Goal: Transaction & Acquisition: Purchase product/service

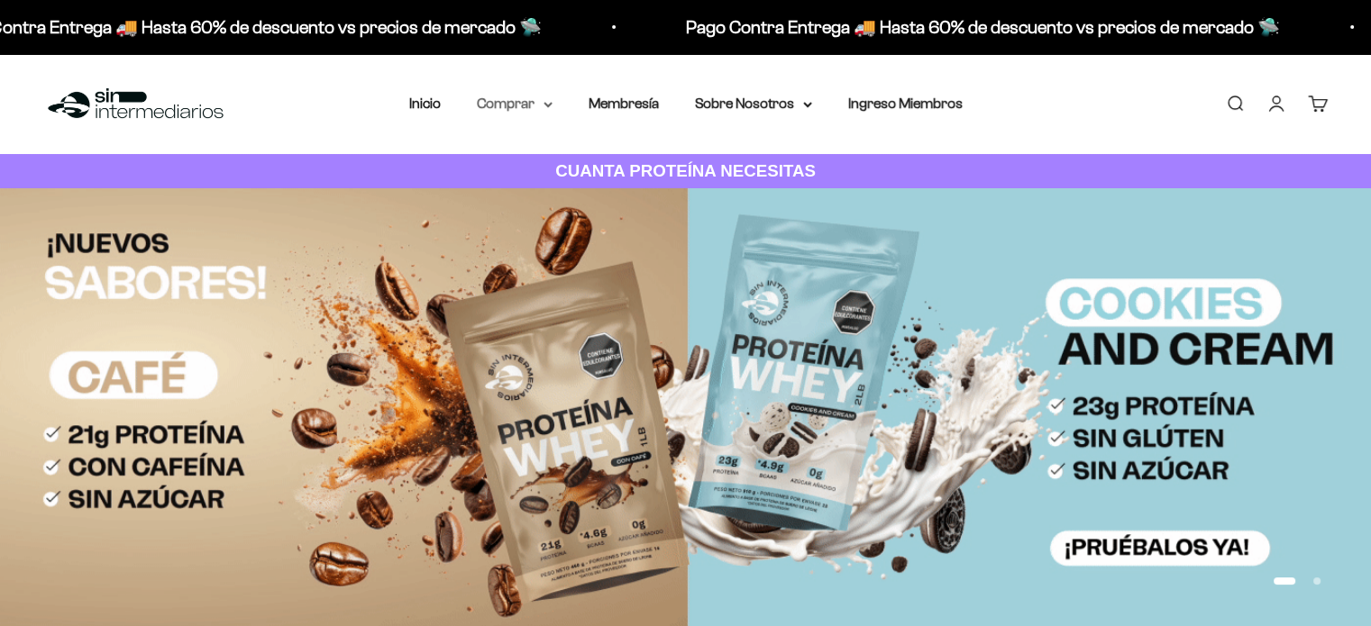
click at [551, 104] on icon at bounding box center [547, 105] width 7 height 4
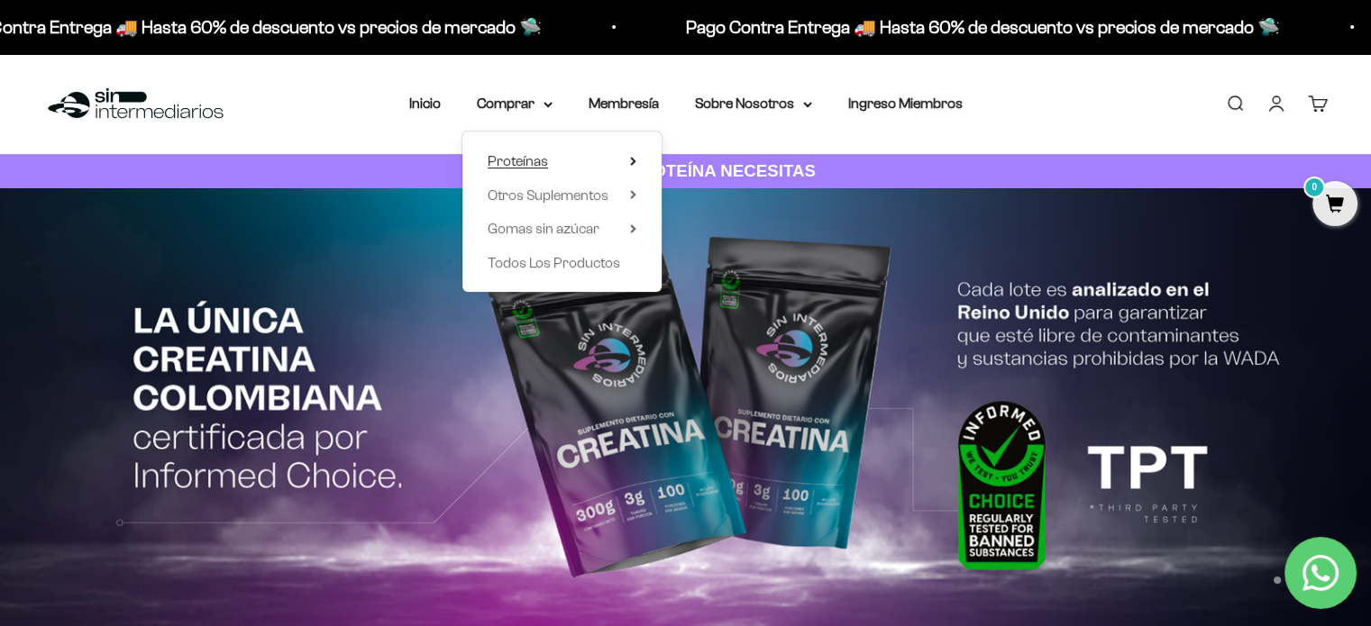
click at [541, 159] on span "Proteínas" at bounding box center [518, 160] width 60 height 15
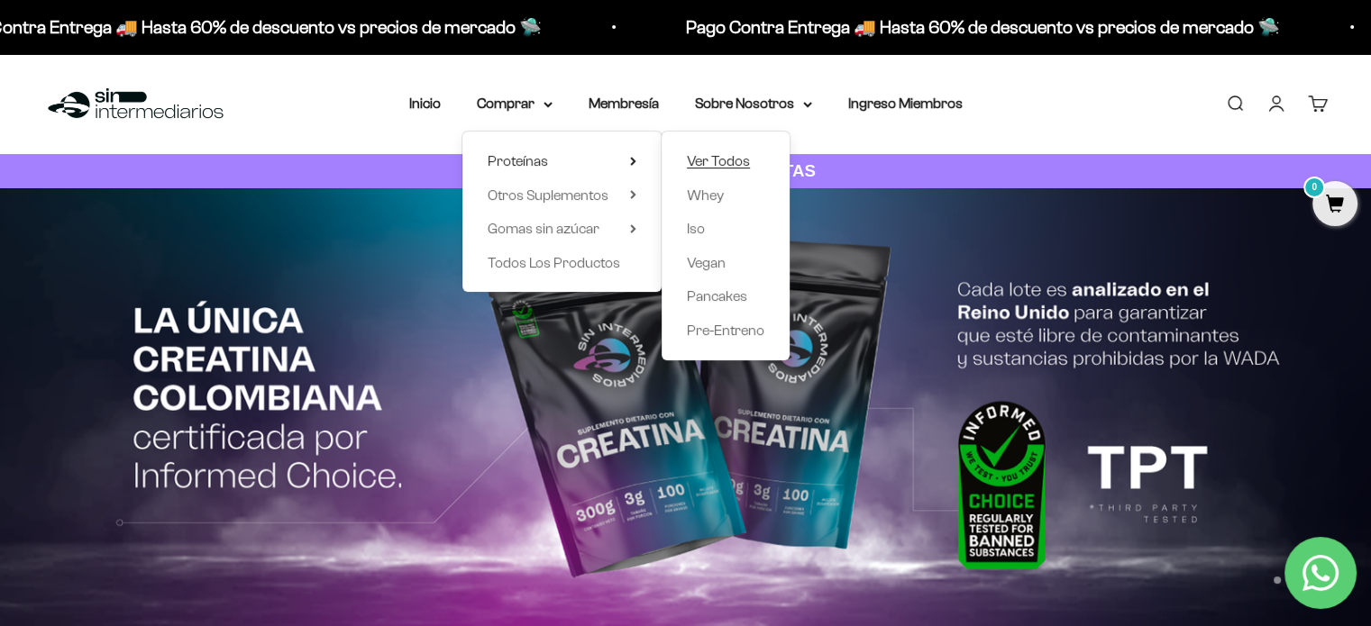
click at [714, 161] on span "Ver Todos" at bounding box center [718, 160] width 63 height 15
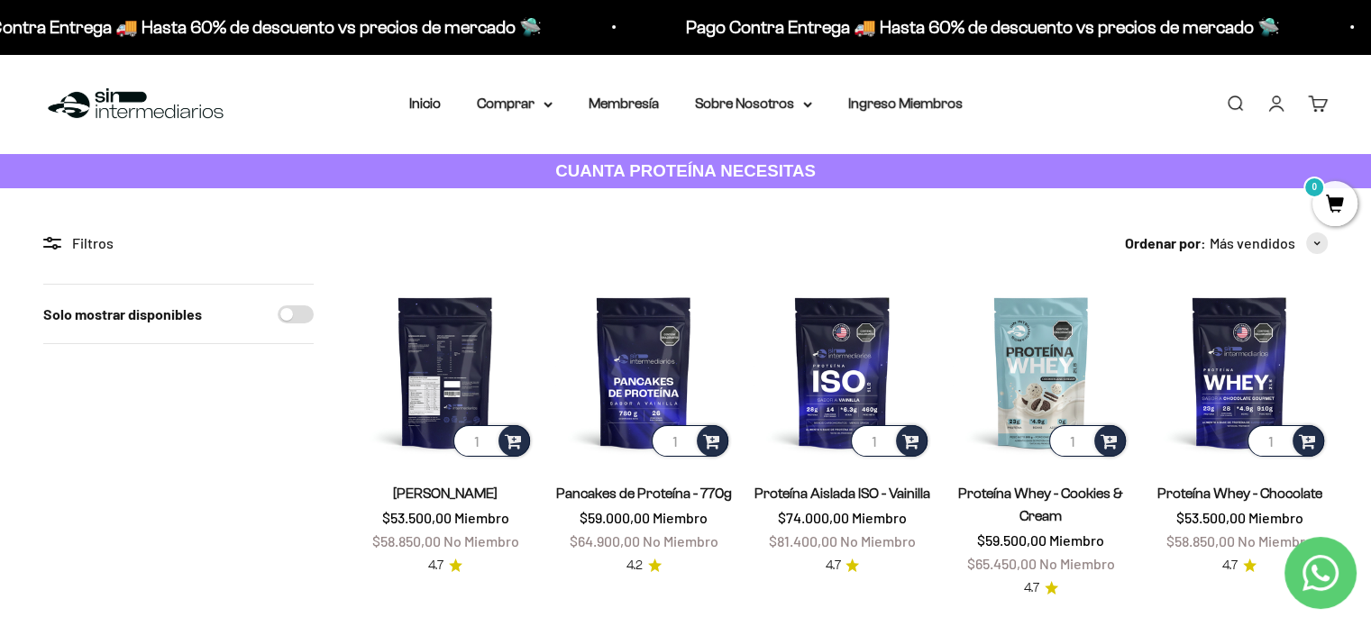
scroll to position [90, 0]
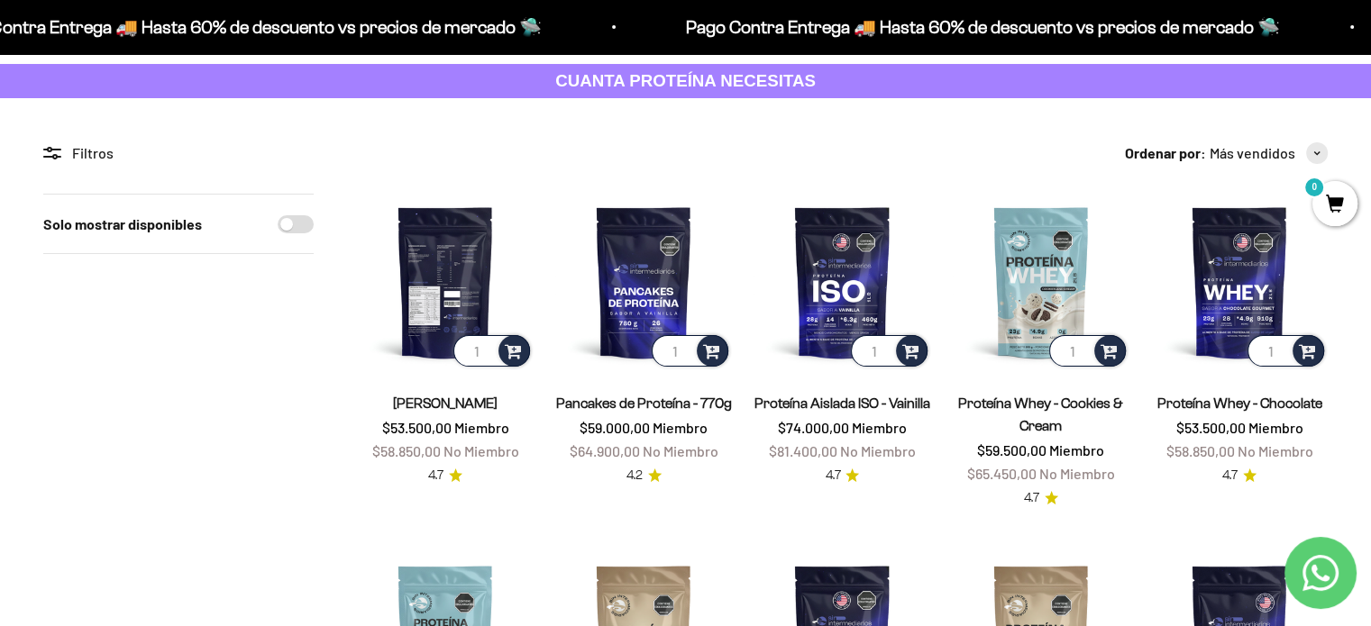
click at [447, 303] on img at bounding box center [445, 282] width 177 height 177
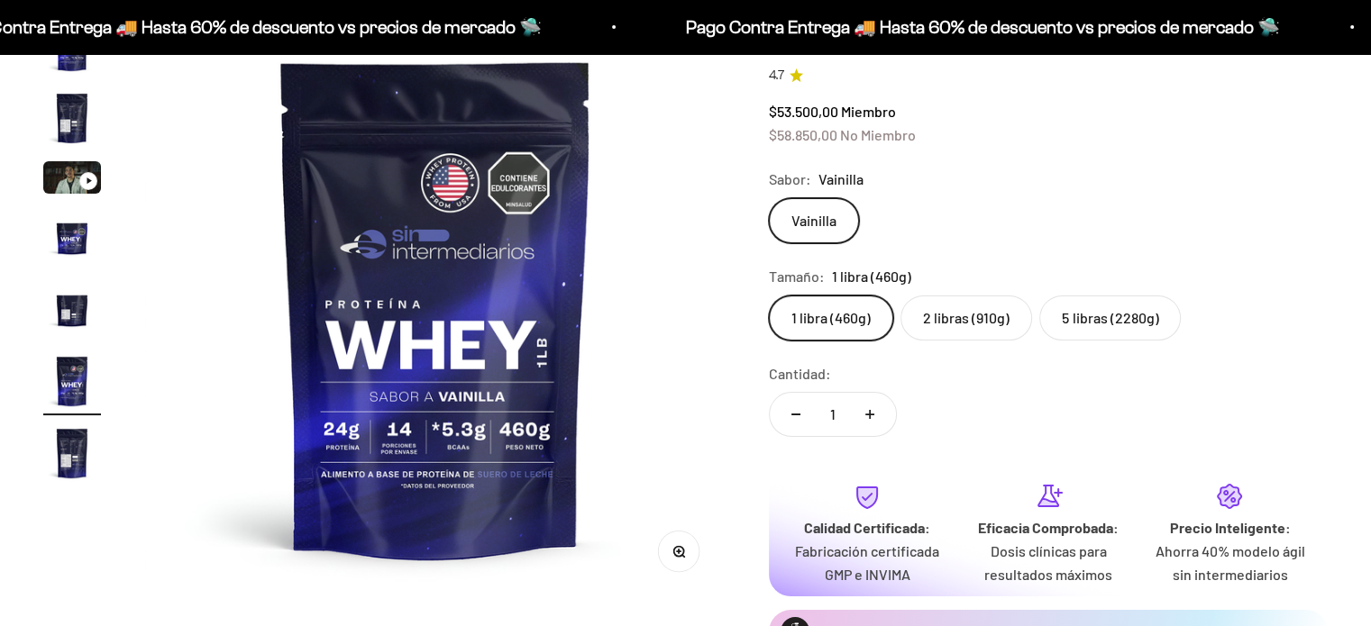
scroll to position [0, 3016]
click at [936, 323] on label "2 libras (910g)" at bounding box center [966, 318] width 132 height 45
click at [769, 296] on input "2 libras (910g)" at bounding box center [768, 295] width 1 height 1
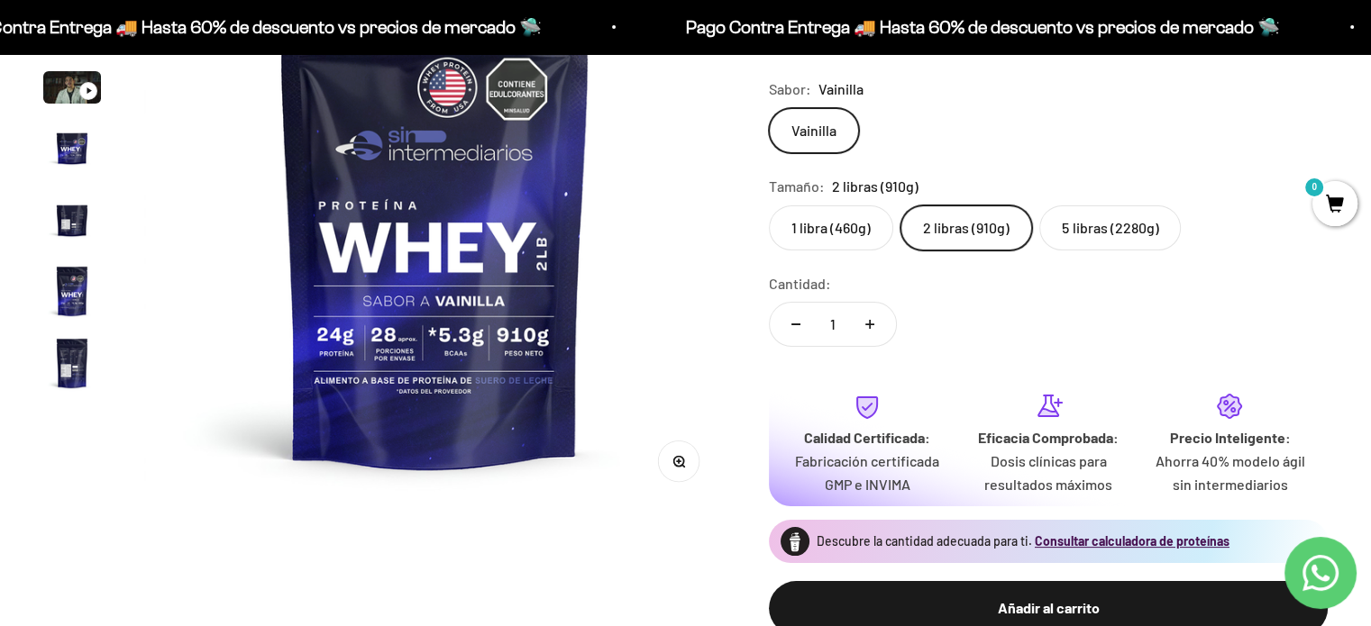
scroll to position [90, 0]
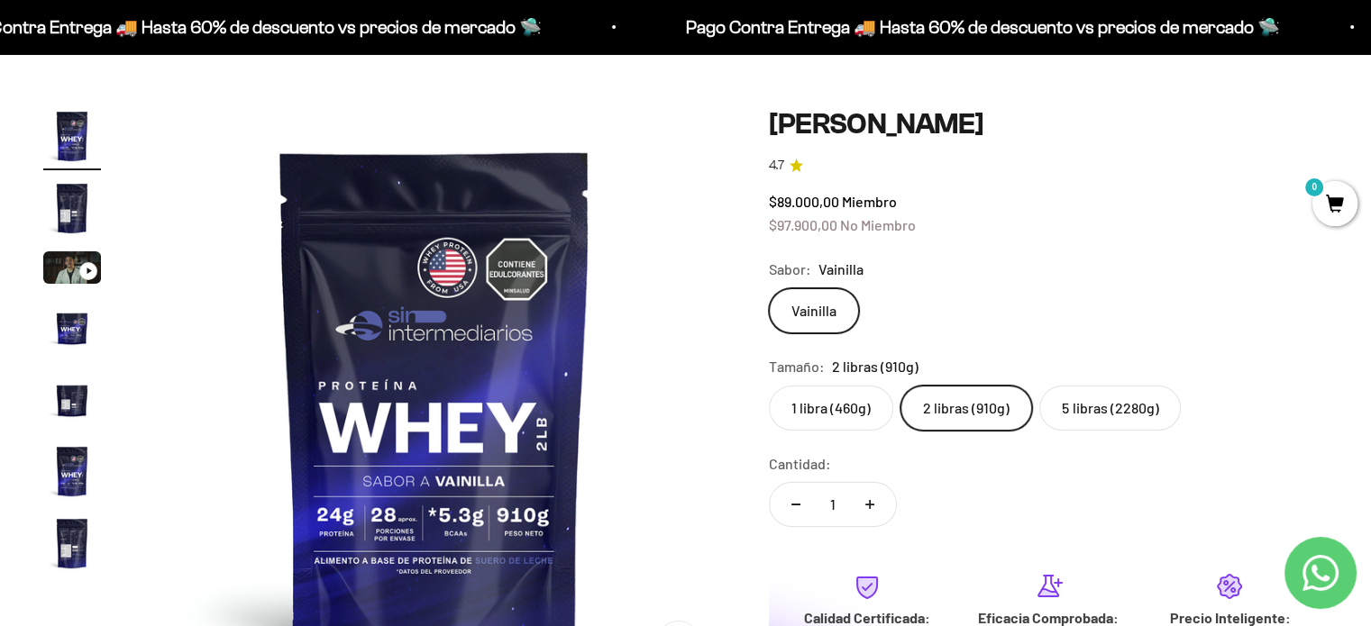
click at [74, 201] on img "Ir al artículo 2" at bounding box center [72, 208] width 58 height 58
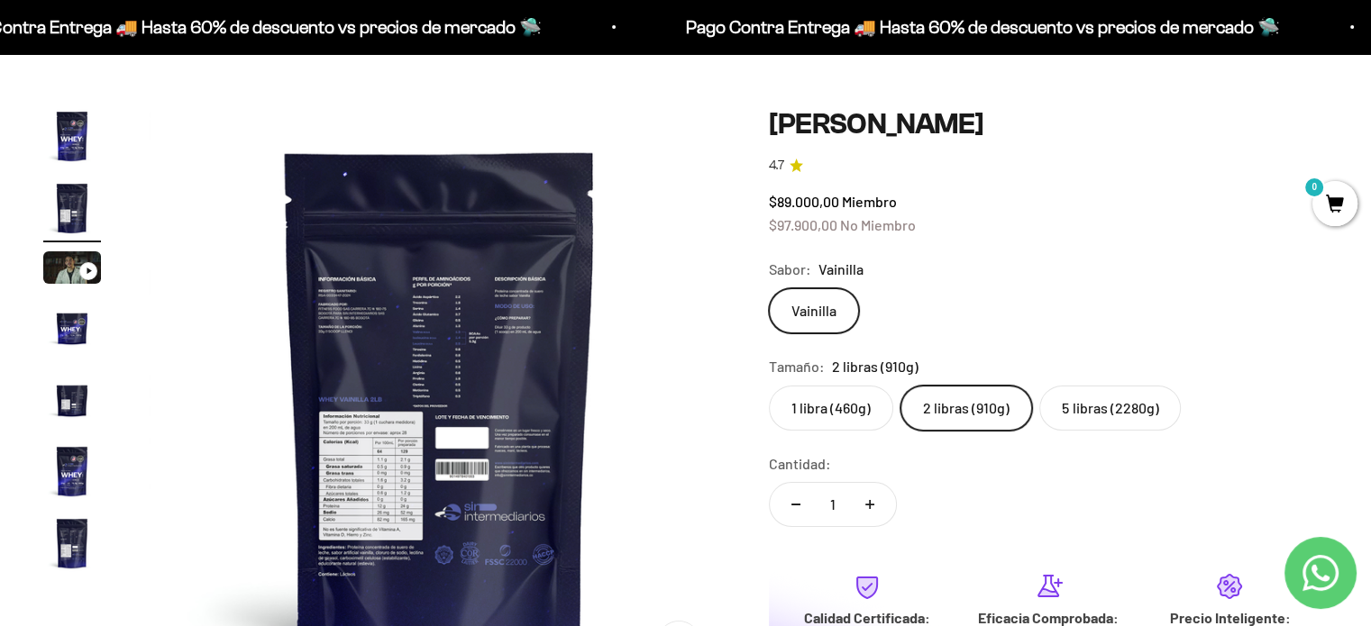
scroll to position [0, 603]
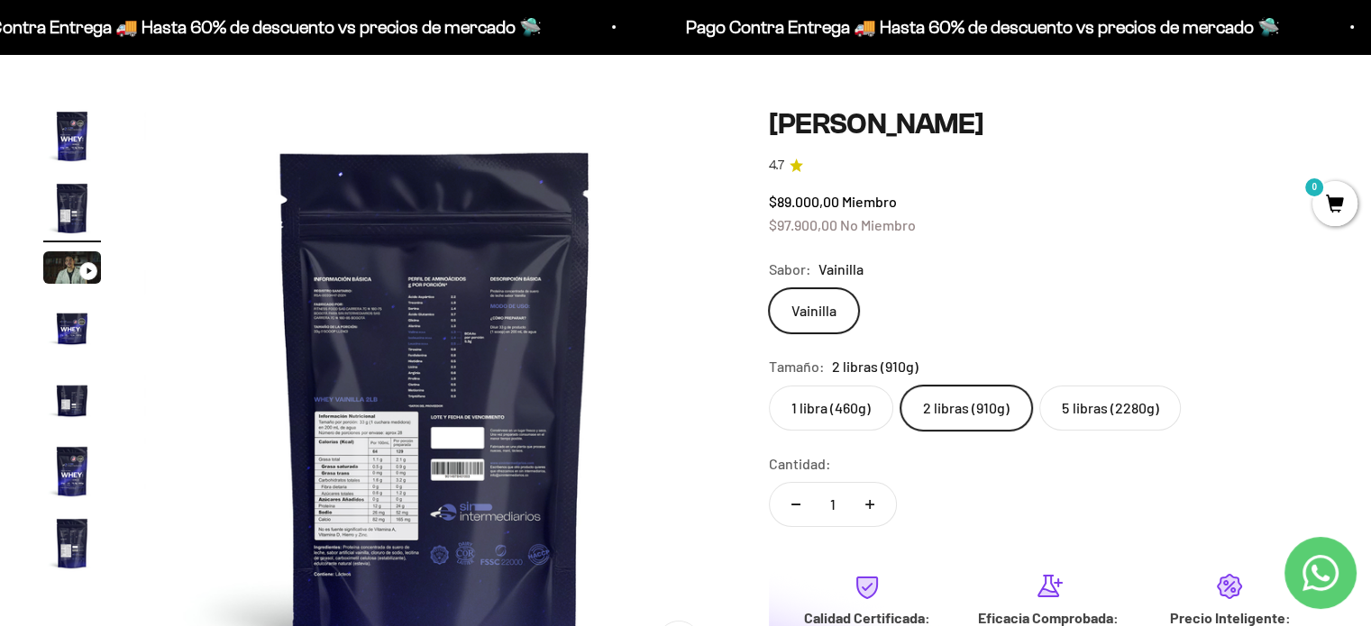
click at [380, 466] on img at bounding box center [434, 397] width 581 height 581
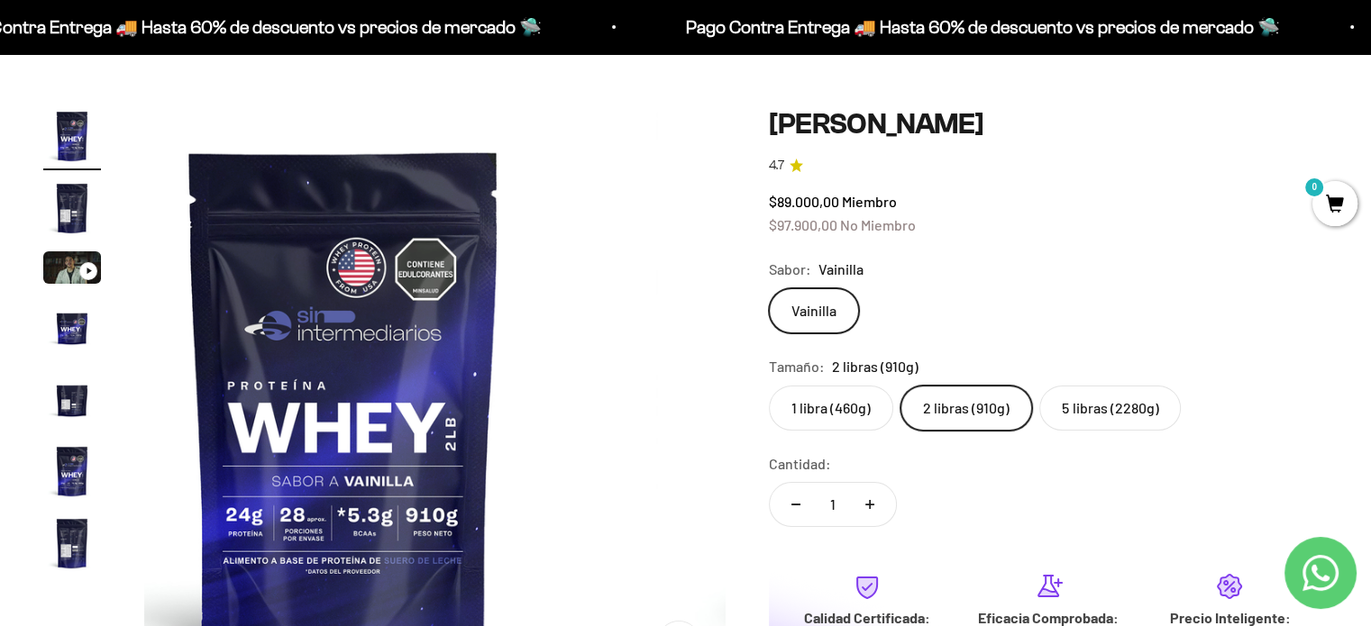
scroll to position [0, 0]
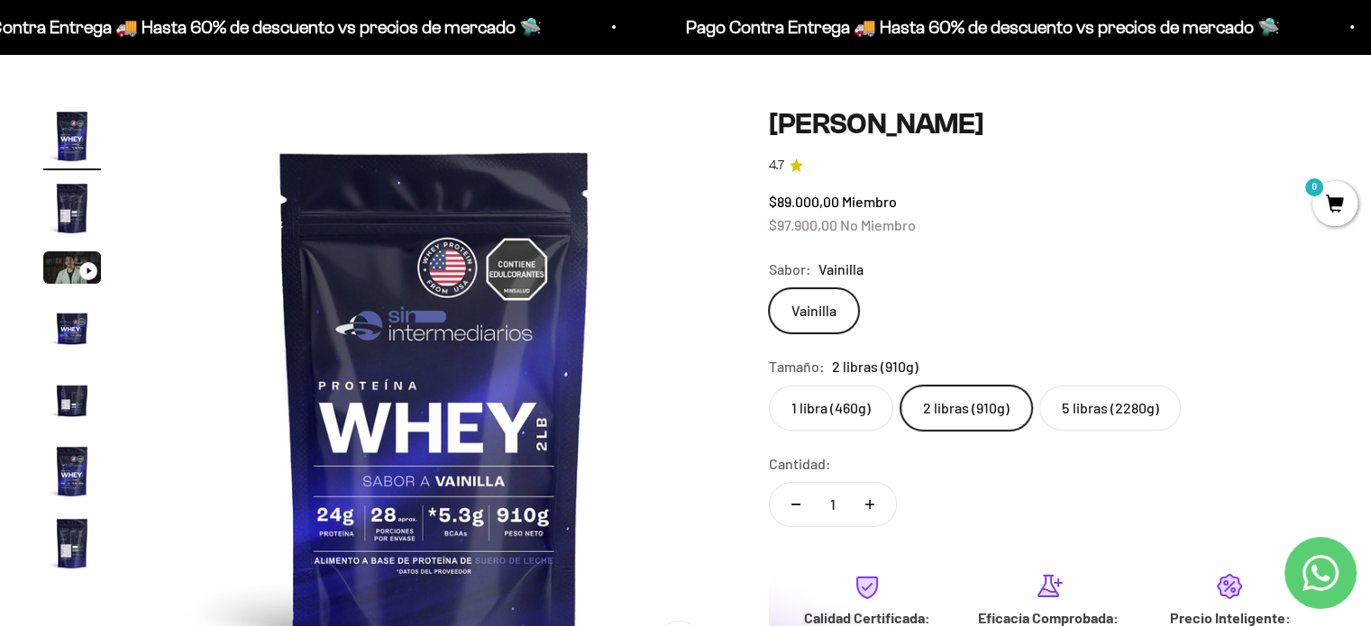
click at [83, 149] on img "Ir al artículo 1" at bounding box center [72, 136] width 58 height 58
click at [66, 218] on img "Ir al artículo 2" at bounding box center [72, 208] width 58 height 58
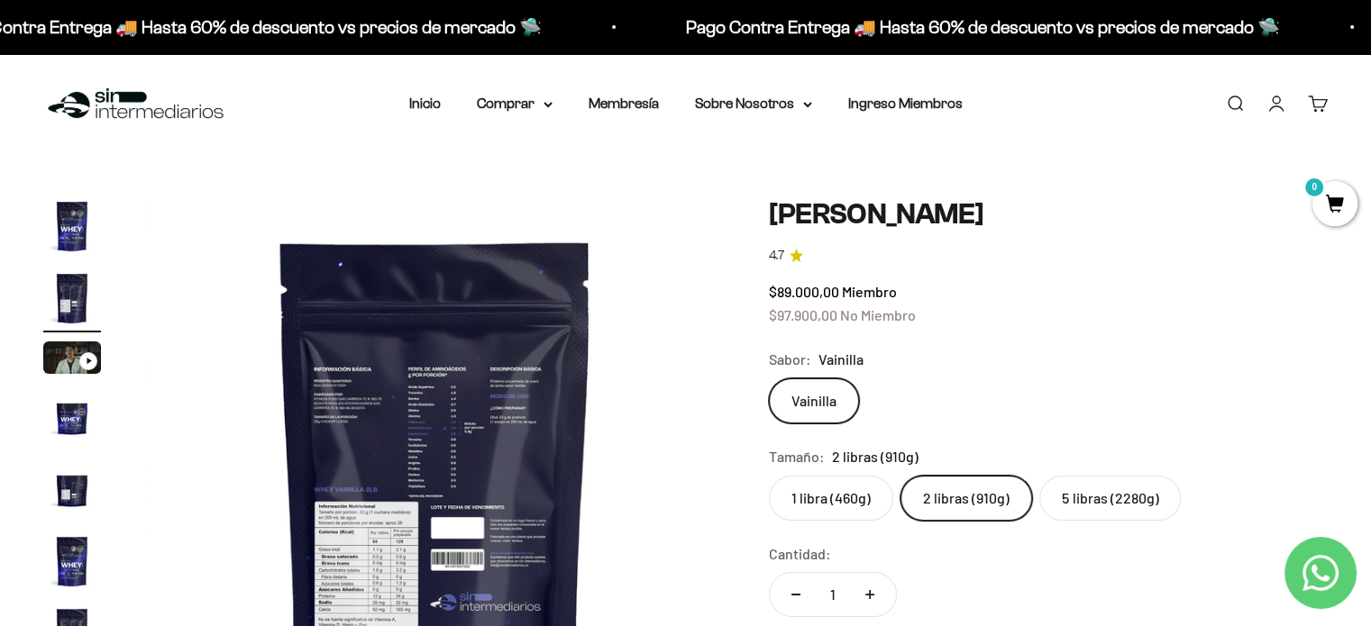
click at [68, 237] on img "Ir al artículo 1" at bounding box center [72, 226] width 58 height 58
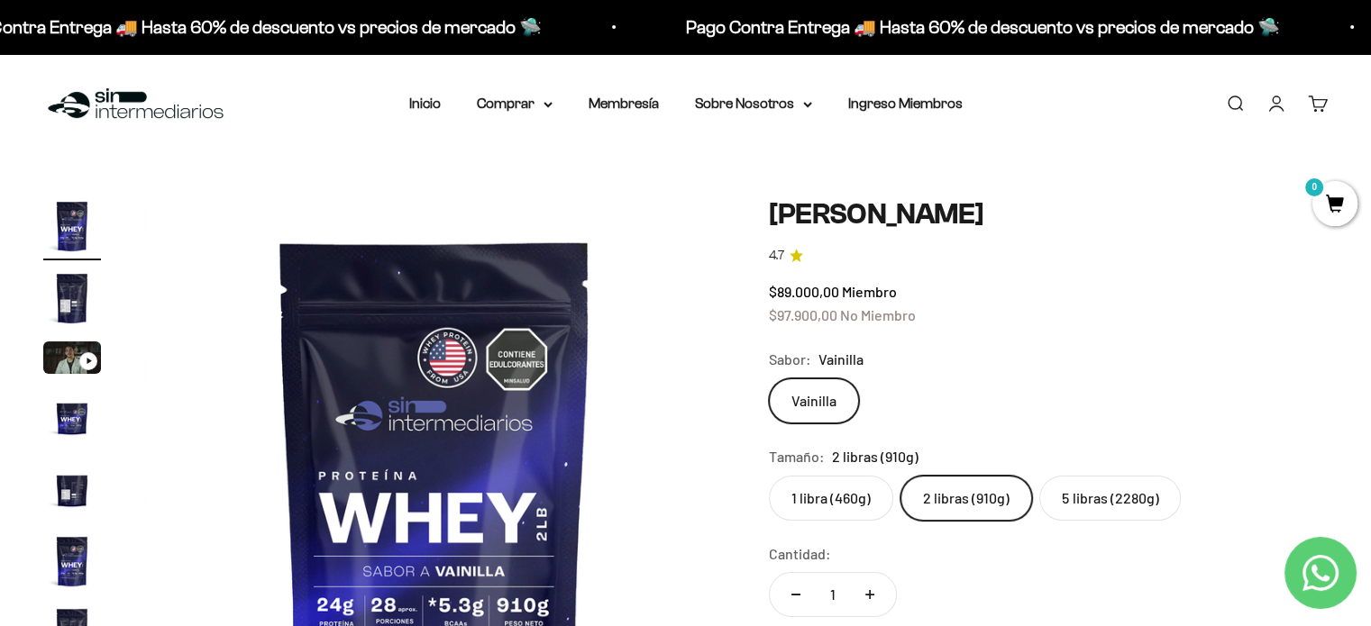
click at [66, 313] on img "Ir al artículo 2" at bounding box center [72, 298] width 58 height 58
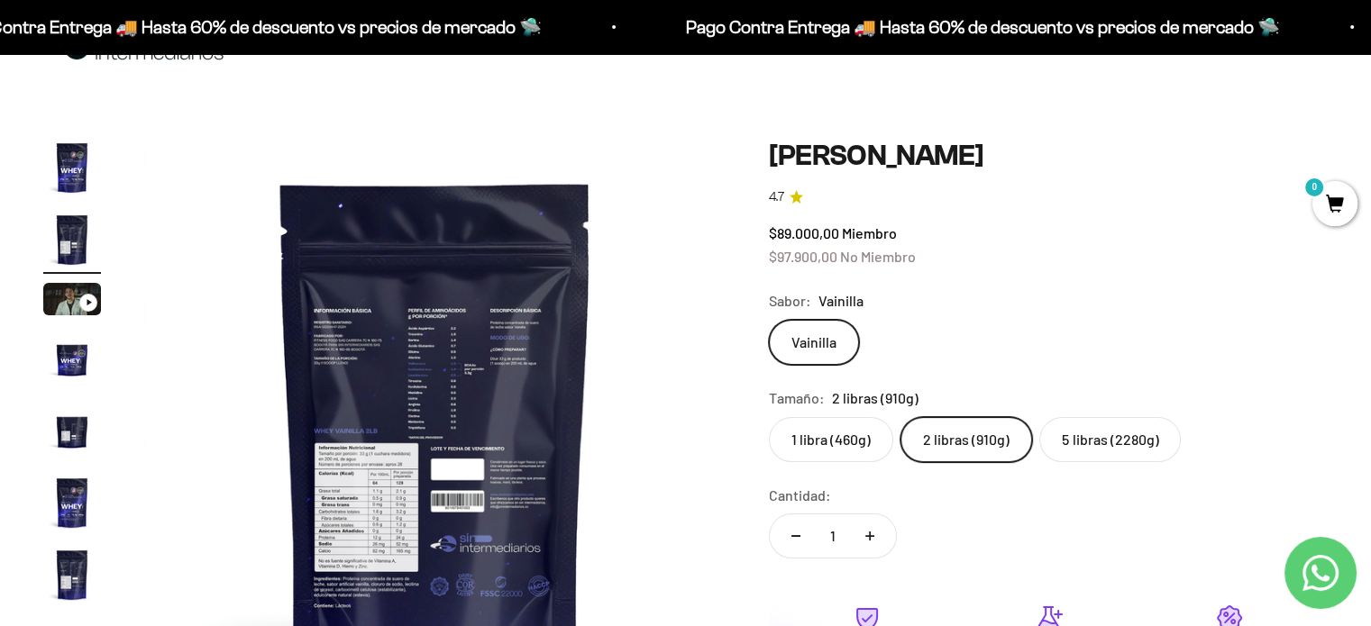
scroll to position [90, 0]
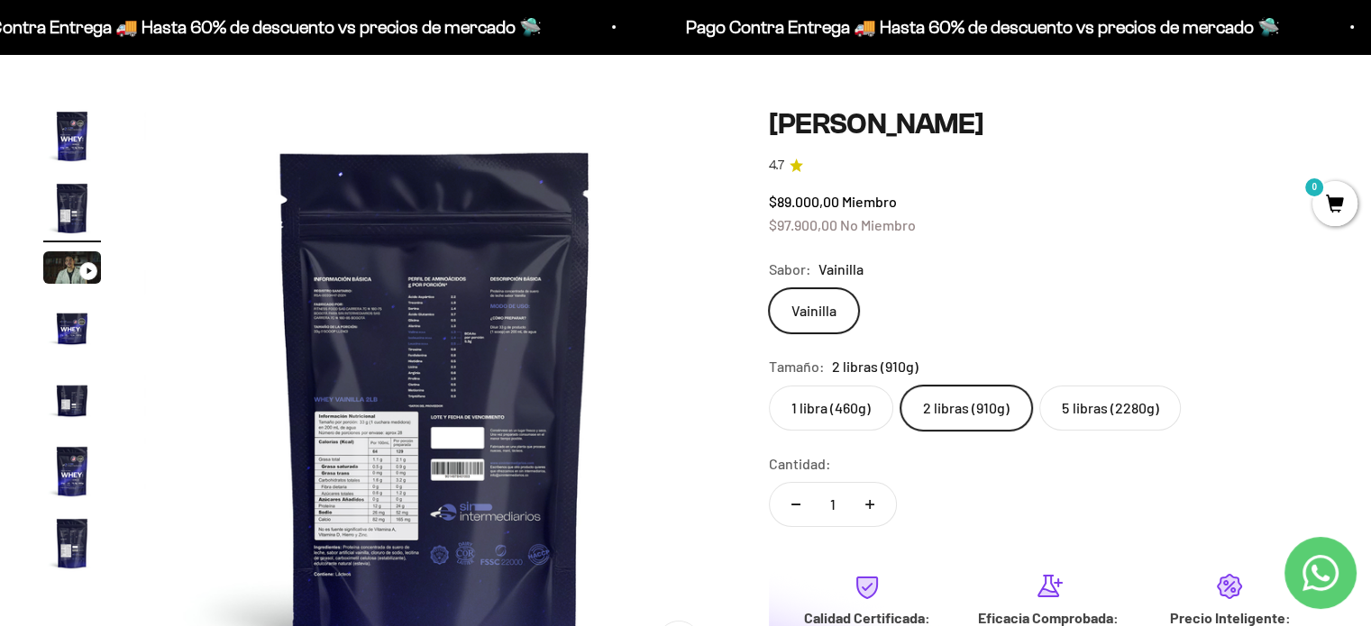
click at [79, 388] on img "Ir al artículo 5" at bounding box center [72, 399] width 58 height 58
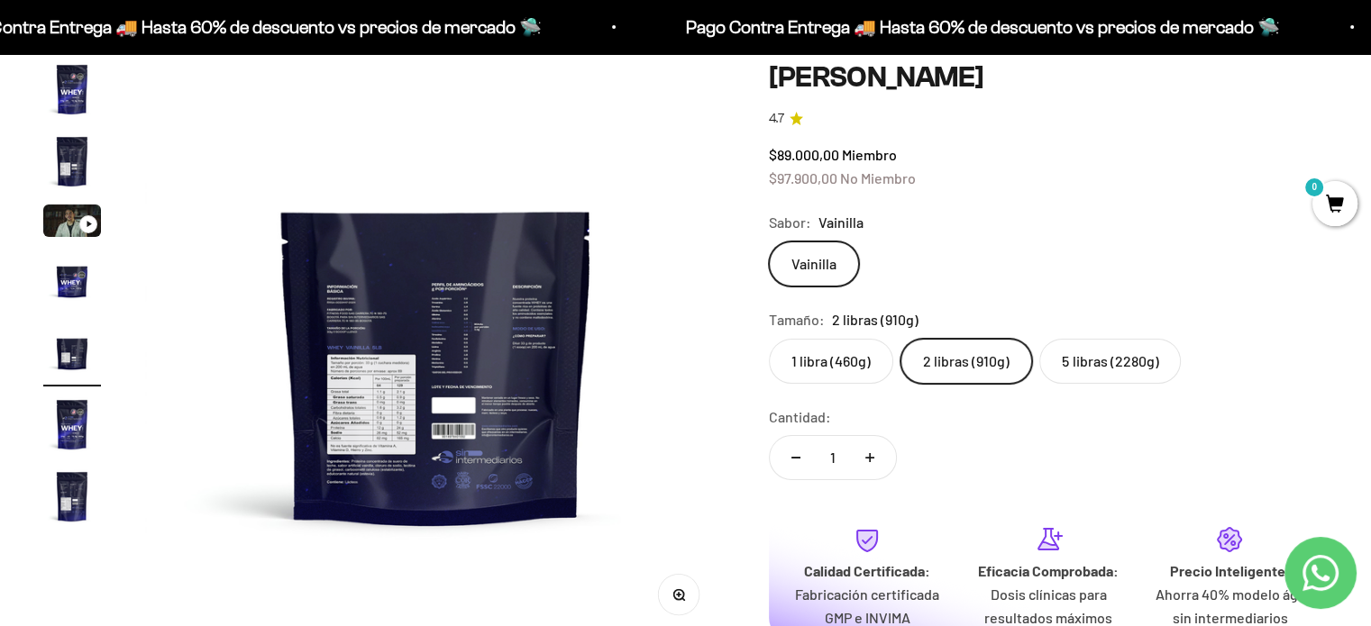
scroll to position [180, 0]
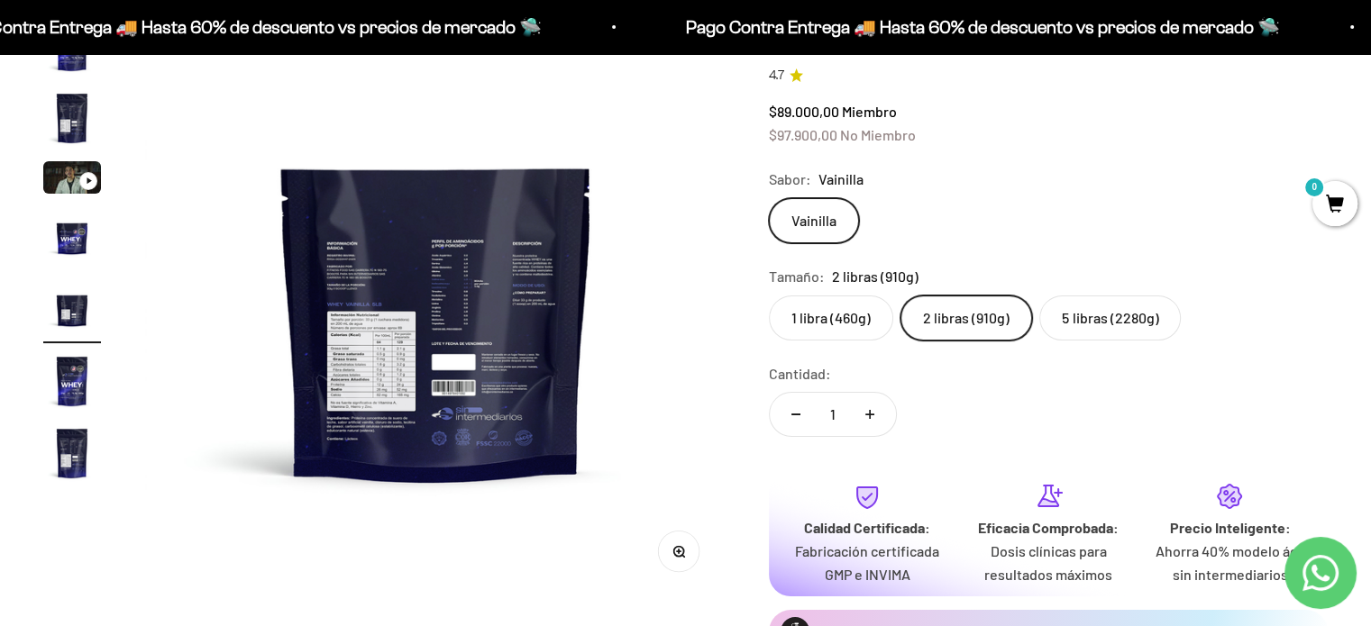
click at [68, 377] on img "Ir al artículo 6" at bounding box center [72, 381] width 58 height 58
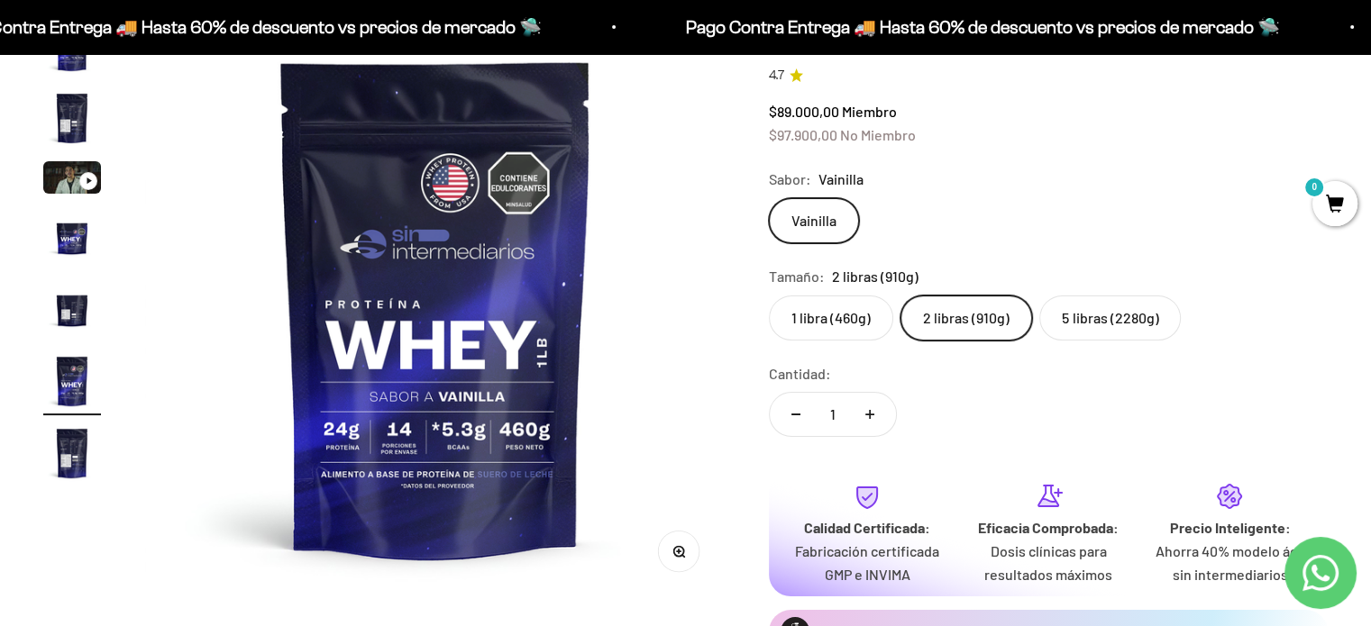
click at [65, 454] on img "Ir al artículo 7" at bounding box center [72, 454] width 58 height 58
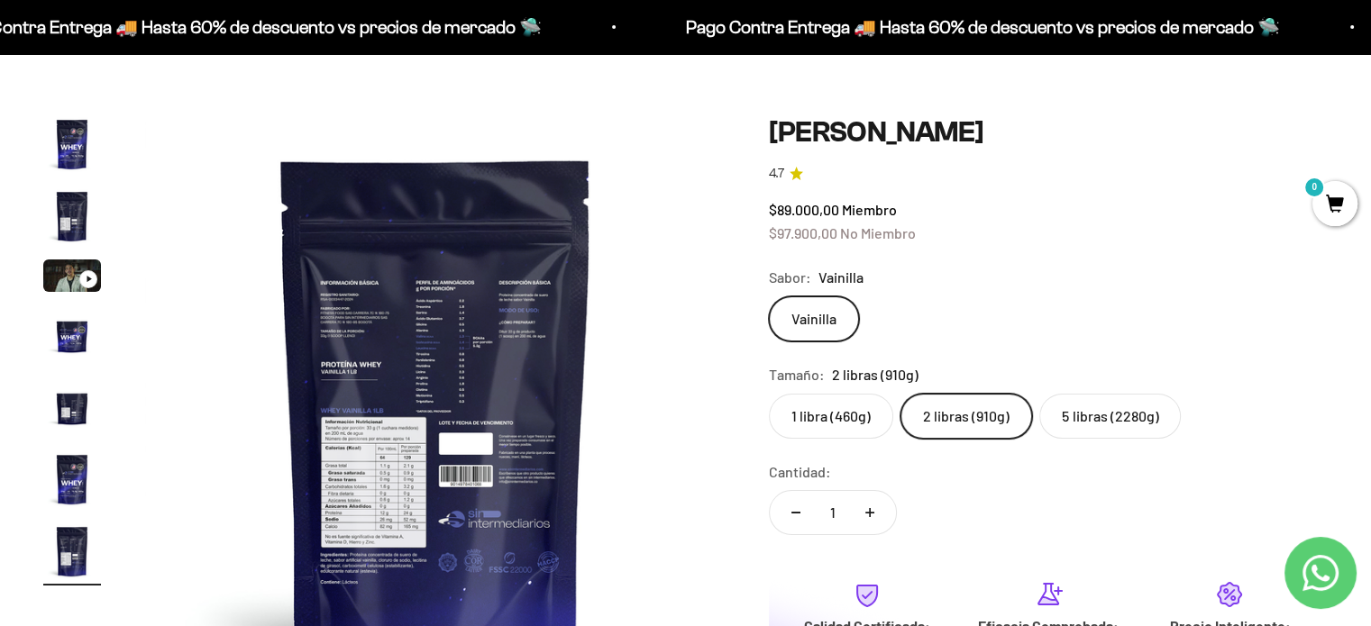
scroll to position [0, 0]
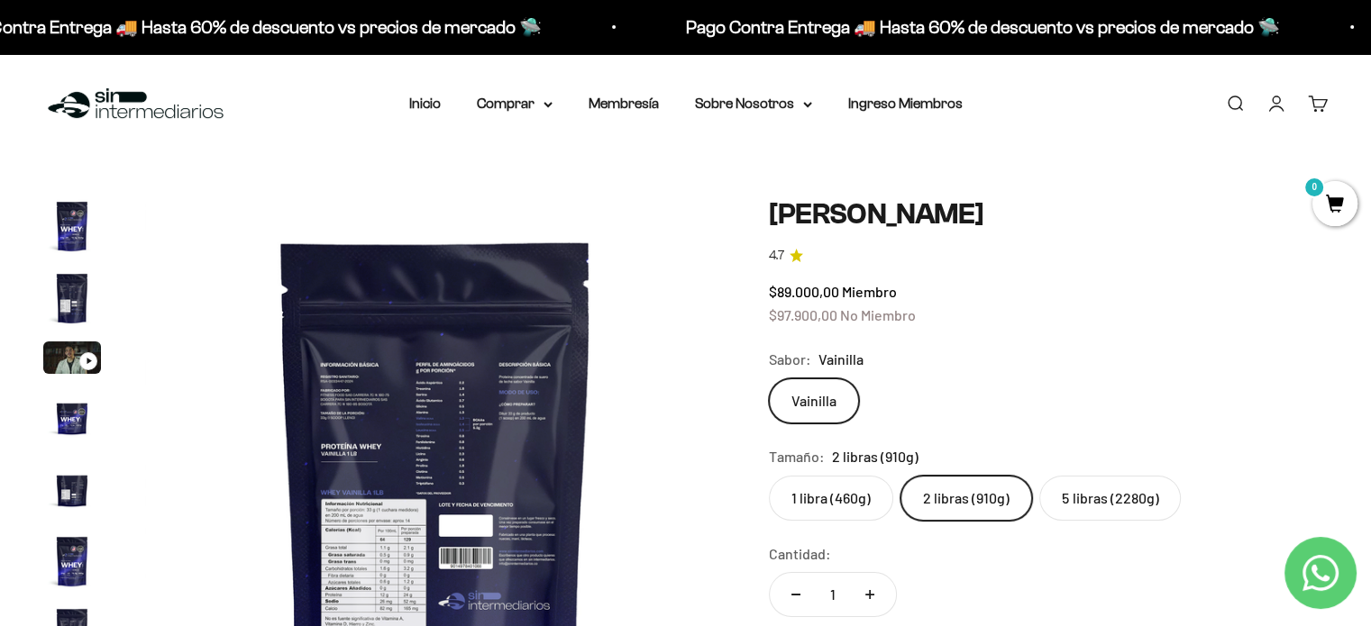
click at [68, 242] on img "Ir al artículo 1" at bounding box center [72, 226] width 58 height 58
